Goal: Information Seeking & Learning: Learn about a topic

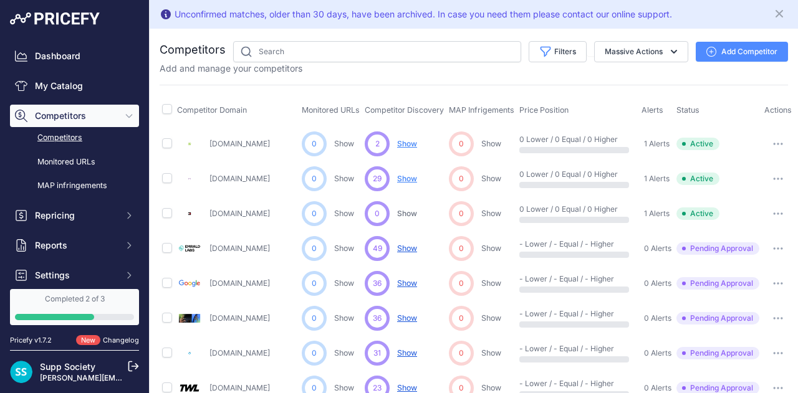
click at [381, 146] on div "2" at bounding box center [377, 144] width 25 height 25
click at [408, 143] on span "Show" at bounding box center [407, 143] width 20 height 9
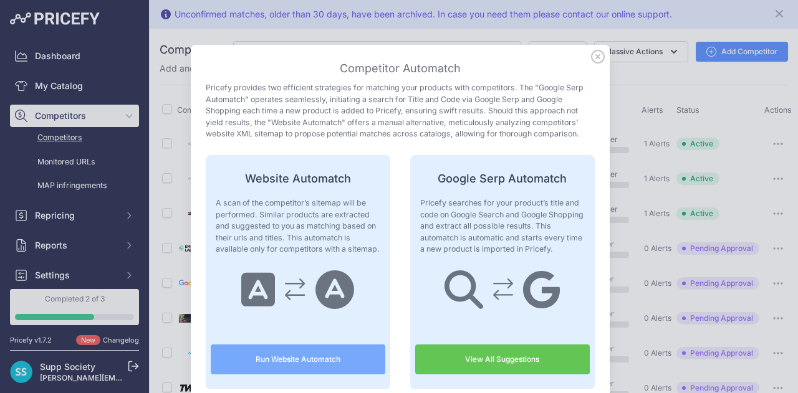
click at [594, 56] on icon at bounding box center [598, 57] width 14 height 14
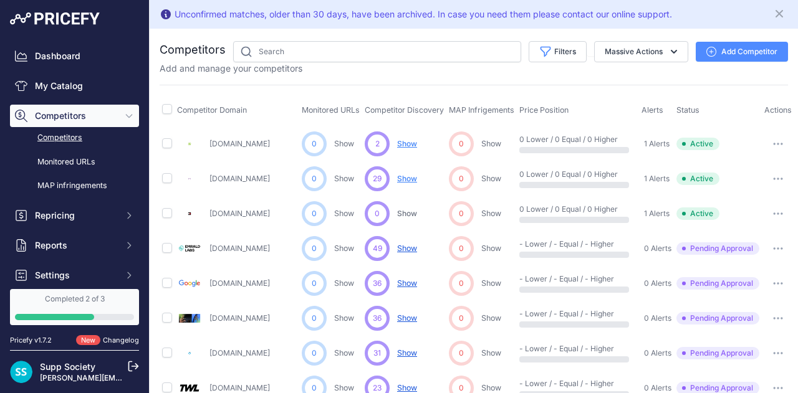
click at [404, 141] on span "Show" at bounding box center [407, 143] width 20 height 9
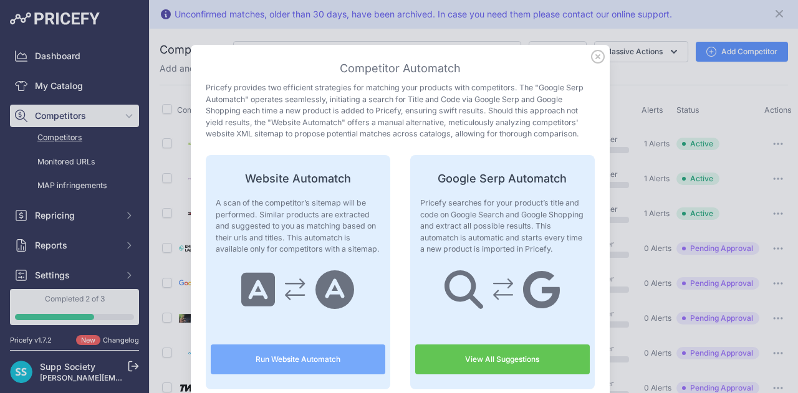
click at [404, 141] on div "Competitor Automatch Pricefy provides two efficient strategies for matching you…" at bounding box center [400, 225] width 389 height 330
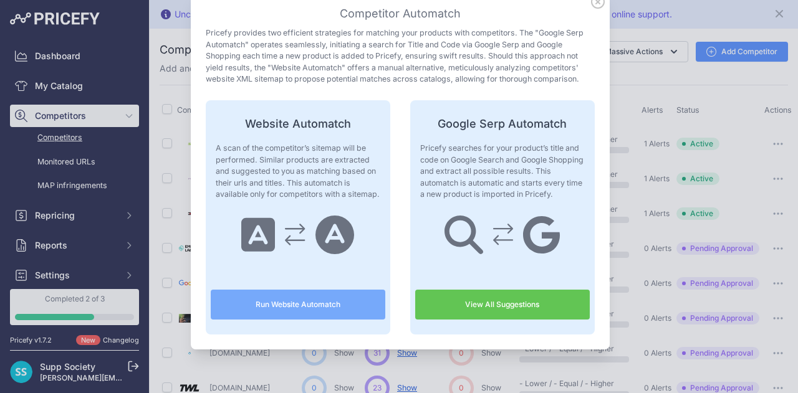
scroll to position [7, 0]
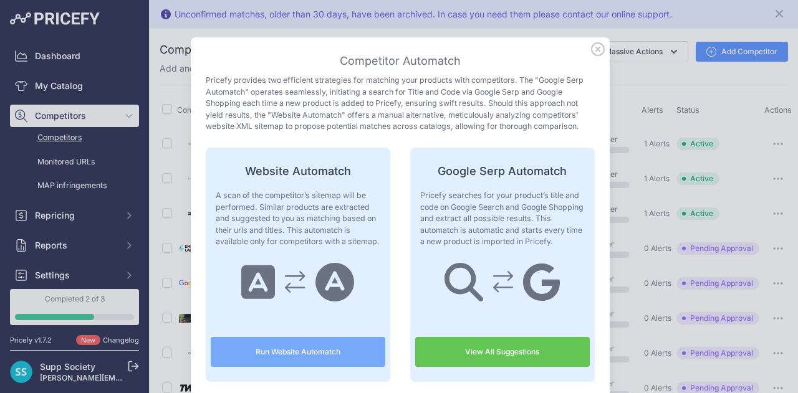
click at [591, 49] on icon at bounding box center [598, 49] width 14 height 14
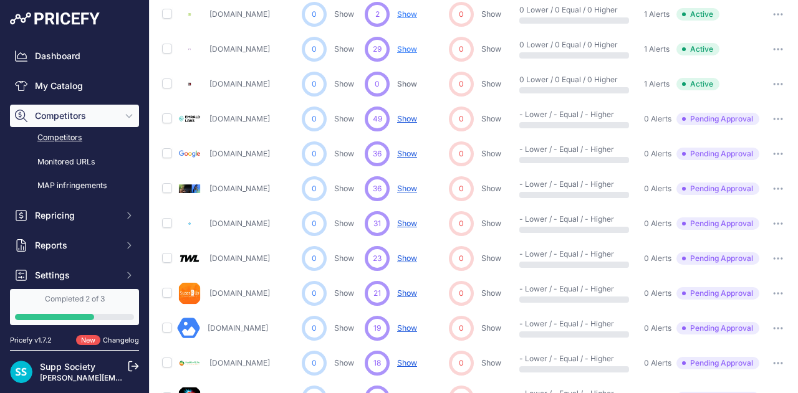
scroll to position [0, 0]
